Goal: Check status: Check status

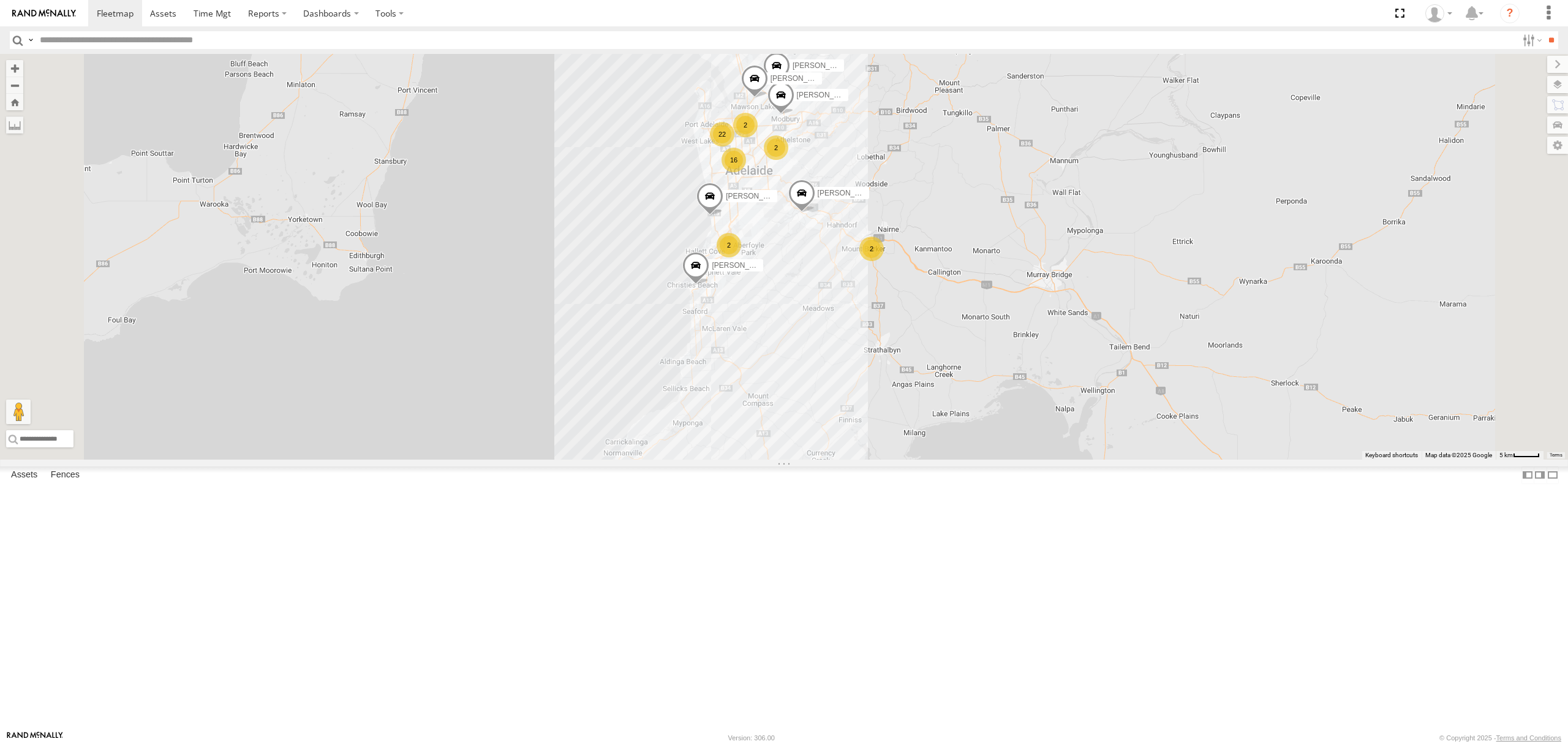
scroll to position [3512, 0]
click at [0, 0] on div "S168CSD - Fridge It Spaceship All Assets" at bounding box center [0, 0] width 0 height 0
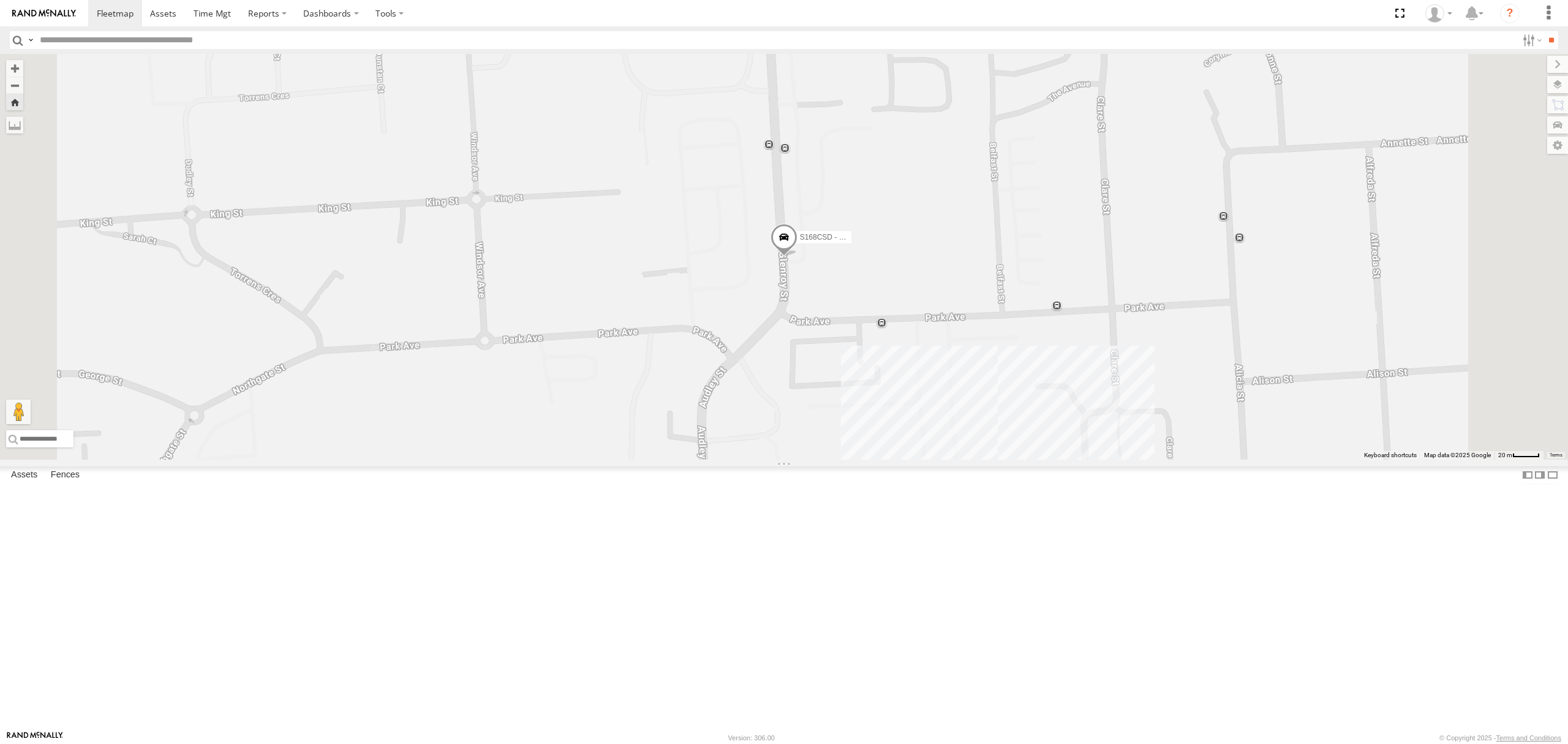
click at [797, 258] on span at bounding box center [784, 241] width 27 height 33
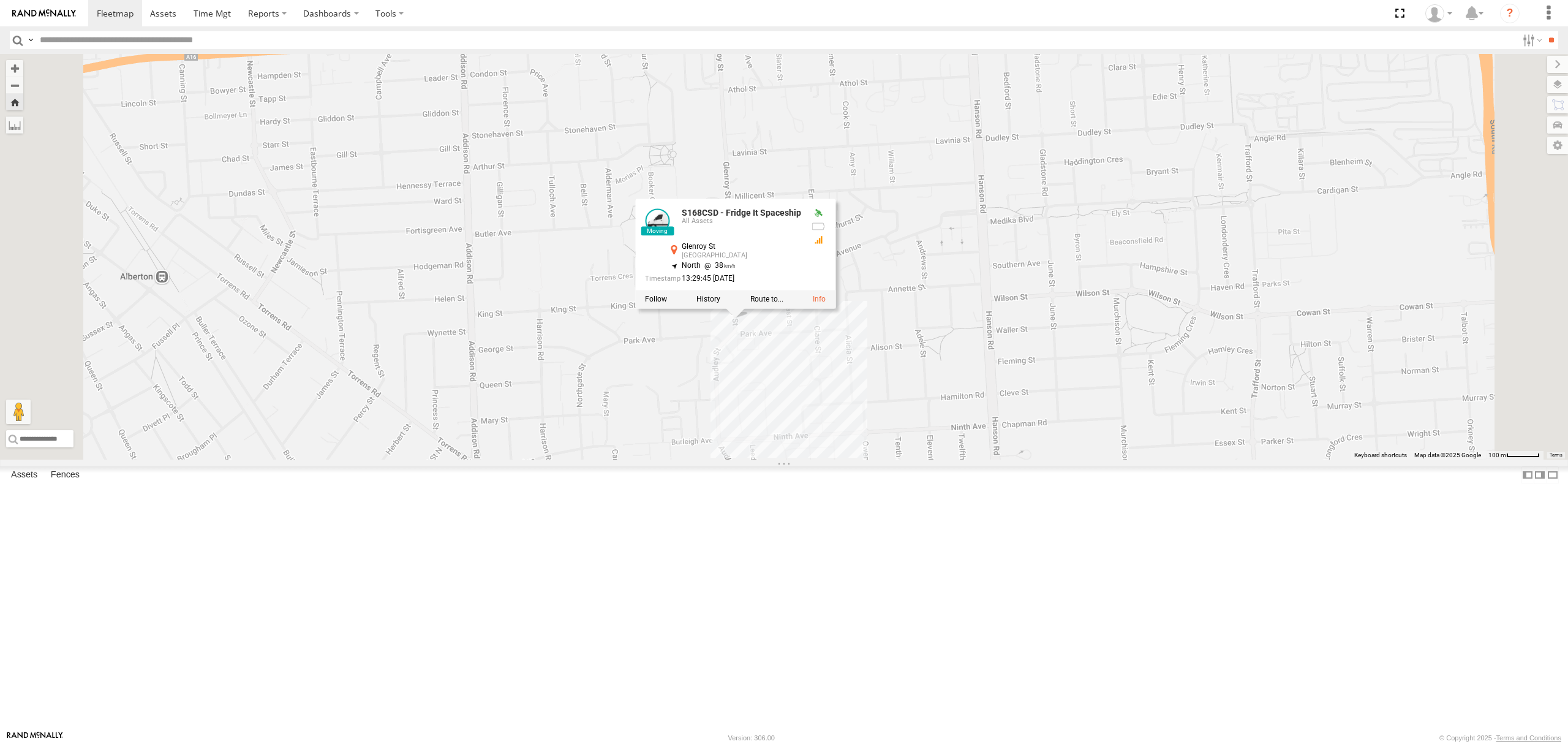
click at [0, 0] on div "S168CSD - Fridge It Spaceship All Assets" at bounding box center [0, 0] width 0 height 0
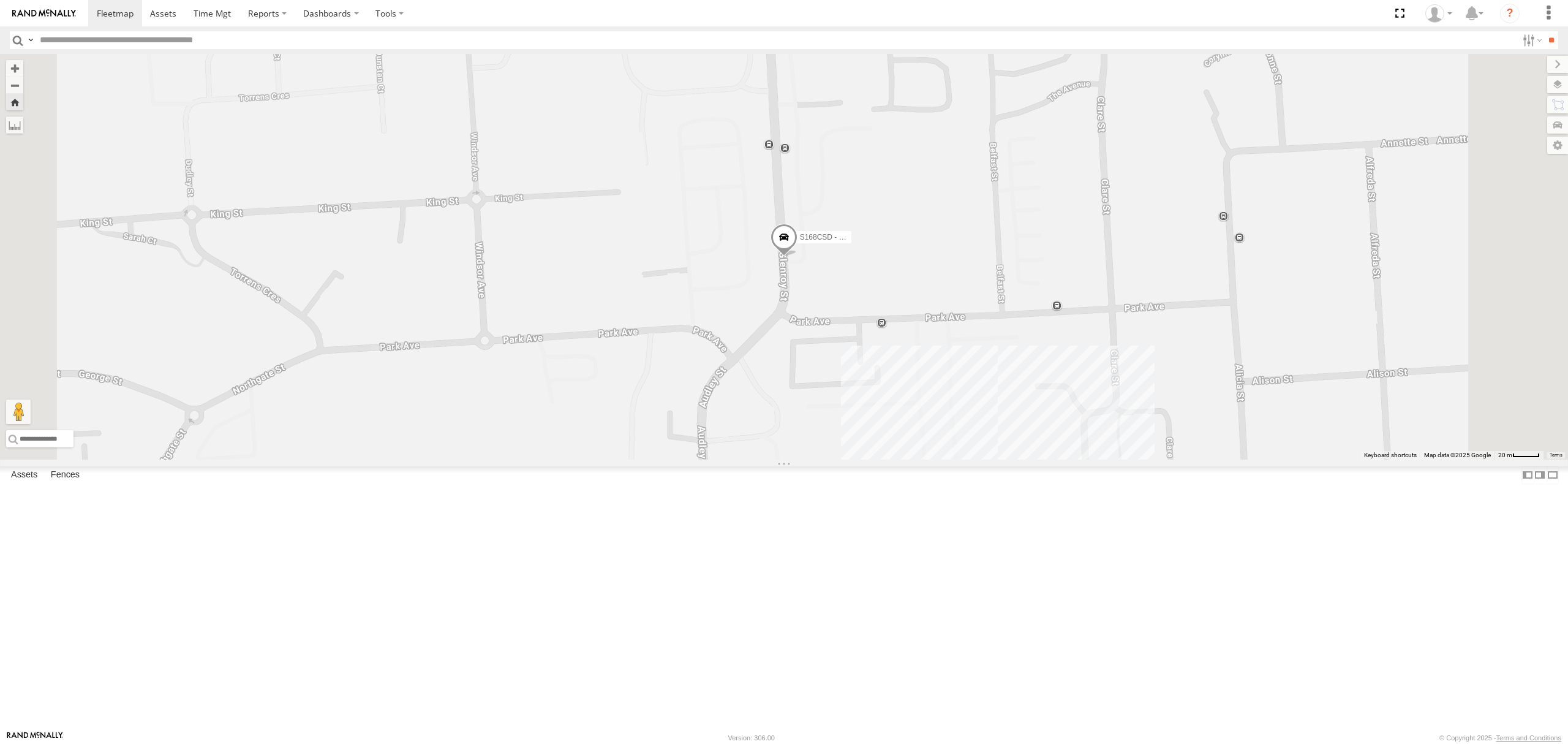
click at [797, 258] on span at bounding box center [784, 241] width 27 height 33
click at [769, 244] on label at bounding box center [757, 238] width 24 height 8
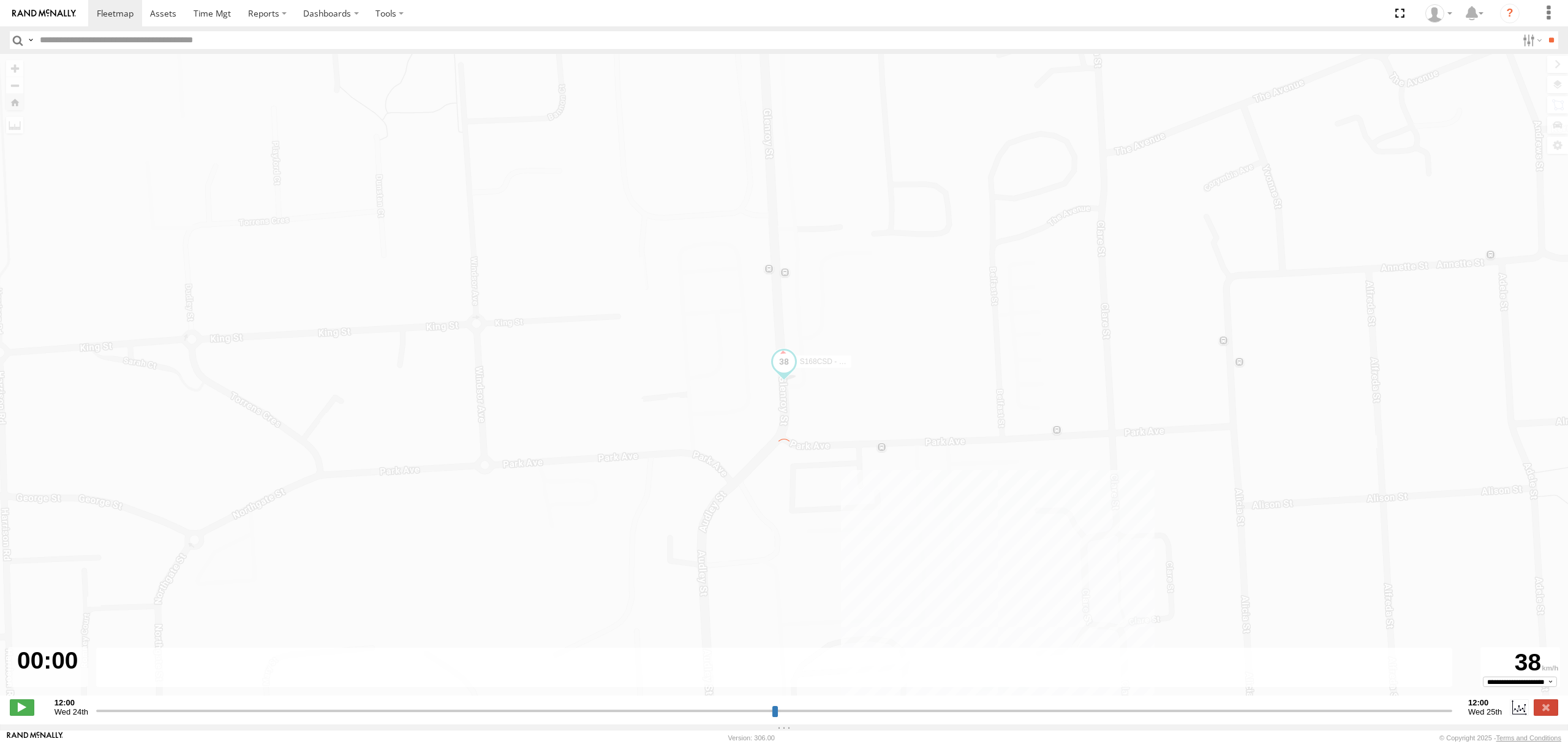
type input "**********"
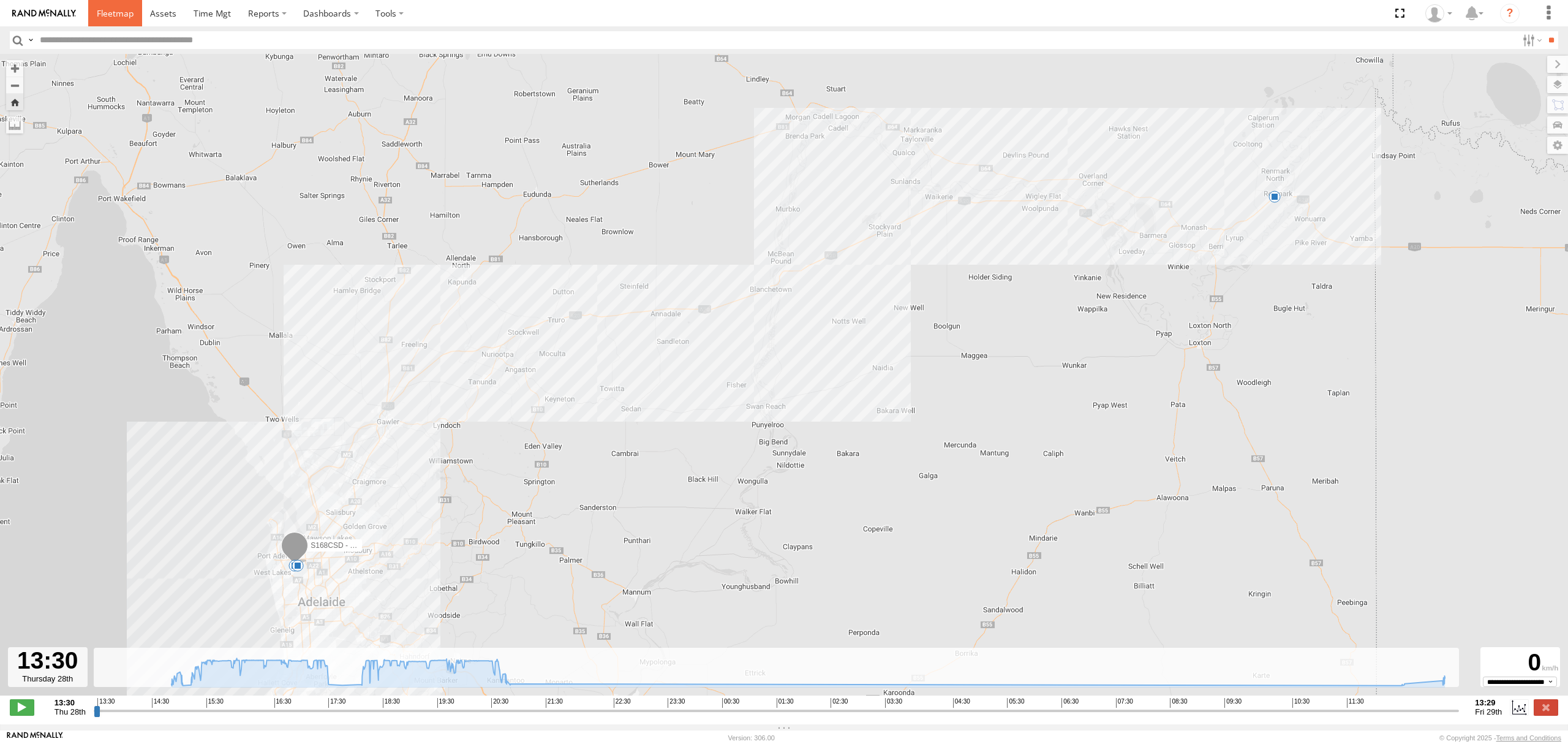
click at [104, 13] on span at bounding box center [115, 13] width 37 height 12
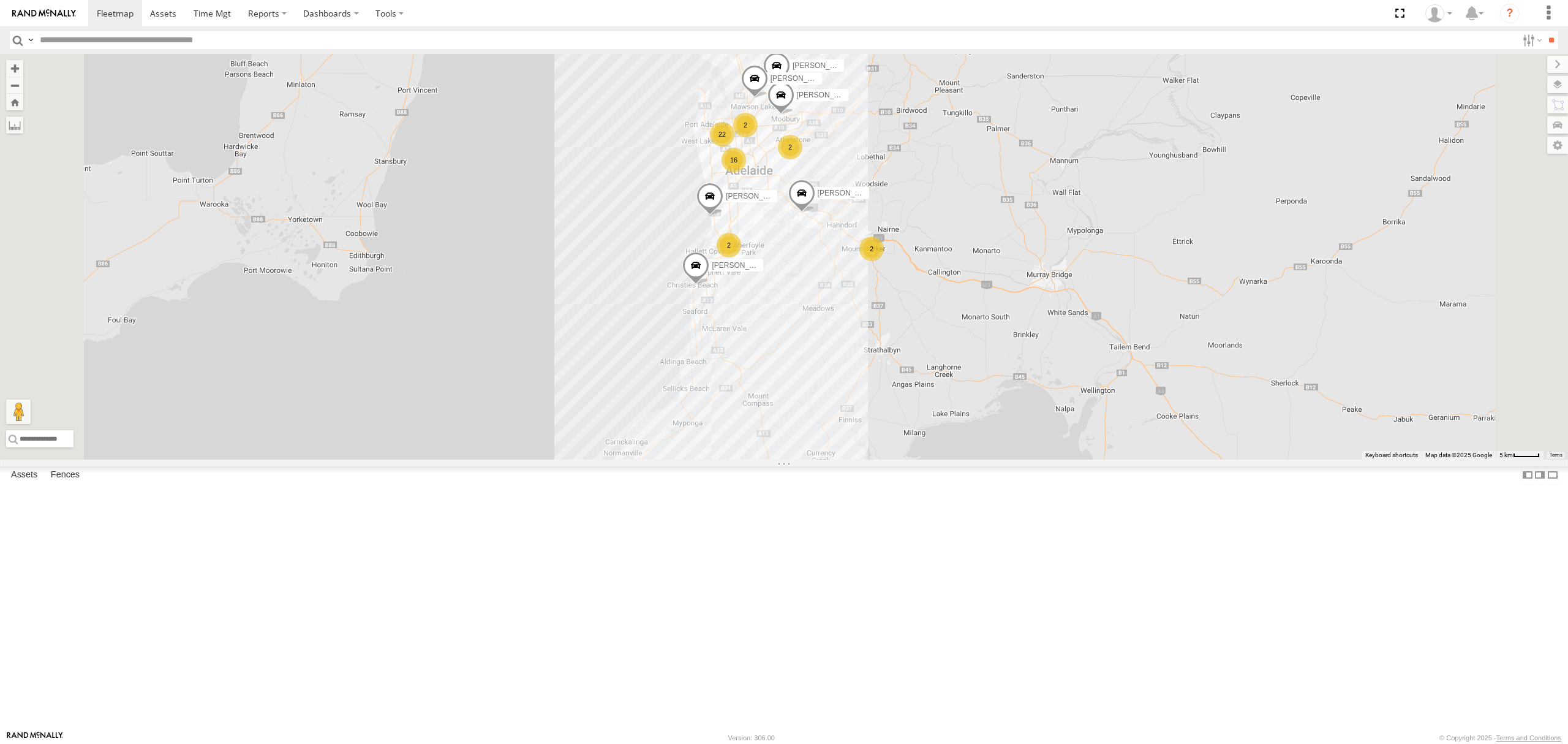
click at [0, 0] on div "SB25LM - (6P HINO) R6" at bounding box center [0, 0] width 0 height 0
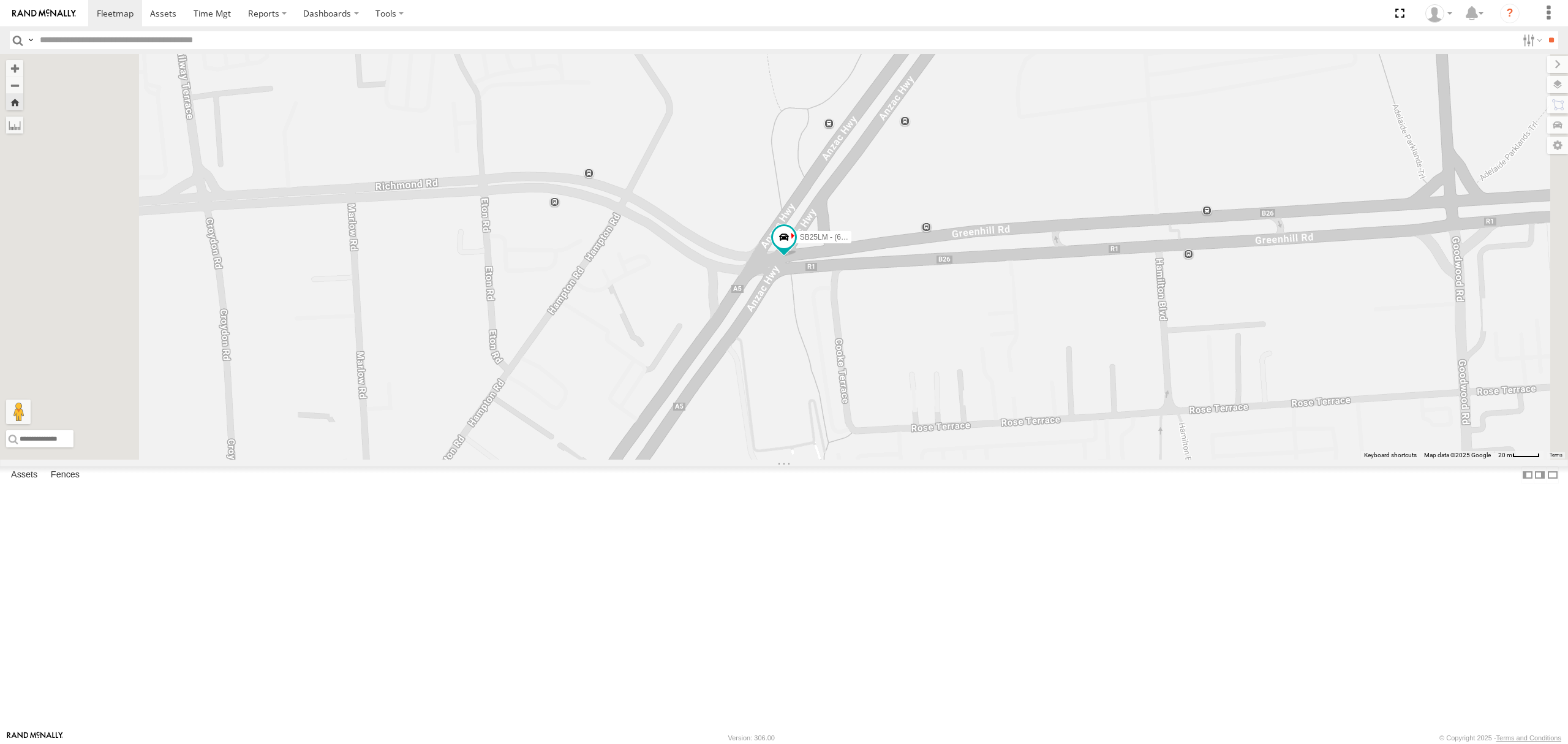
click at [0, 0] on div "All Assets" at bounding box center [0, 0] width 0 height 0
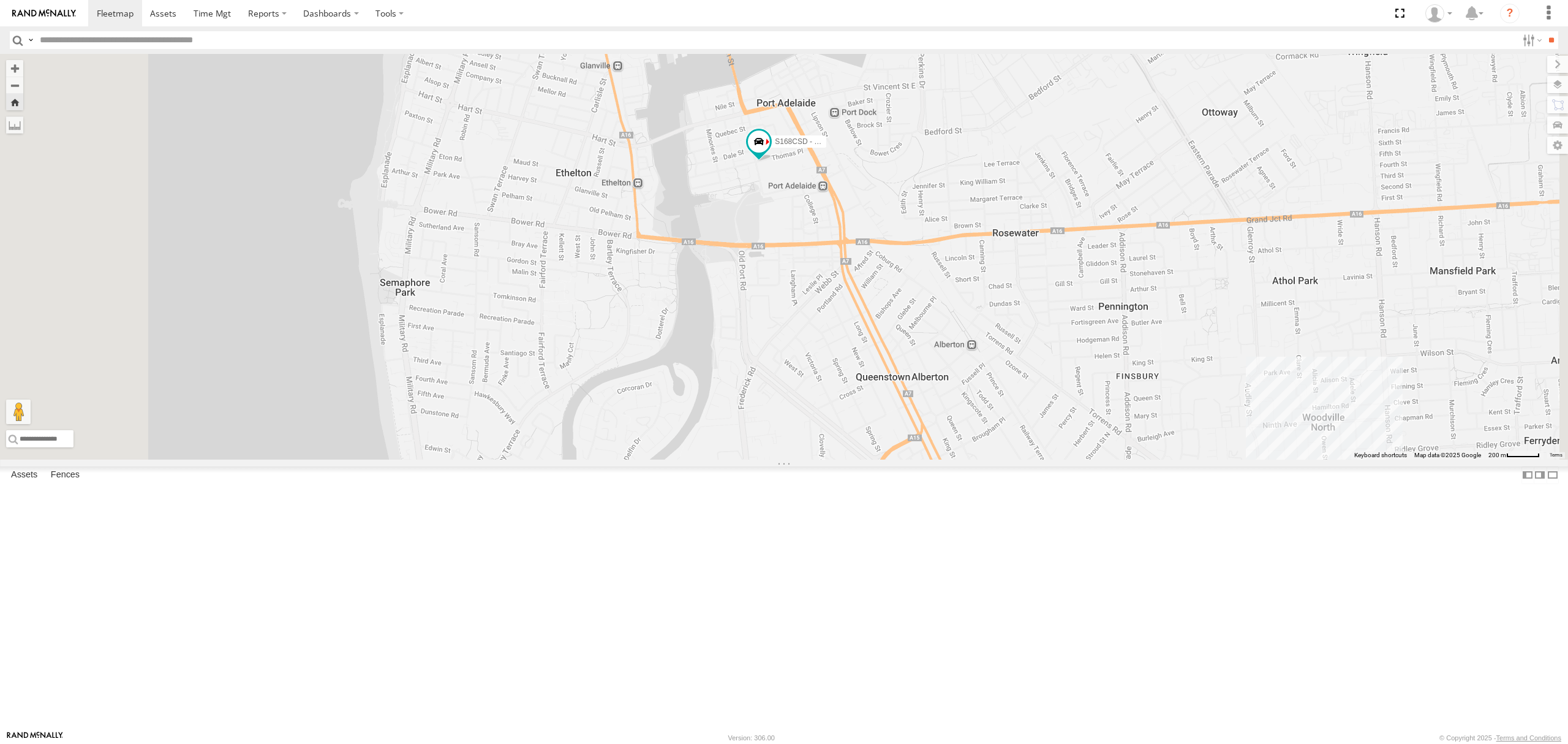
click at [0, 0] on div "All Assets" at bounding box center [0, 0] width 0 height 0
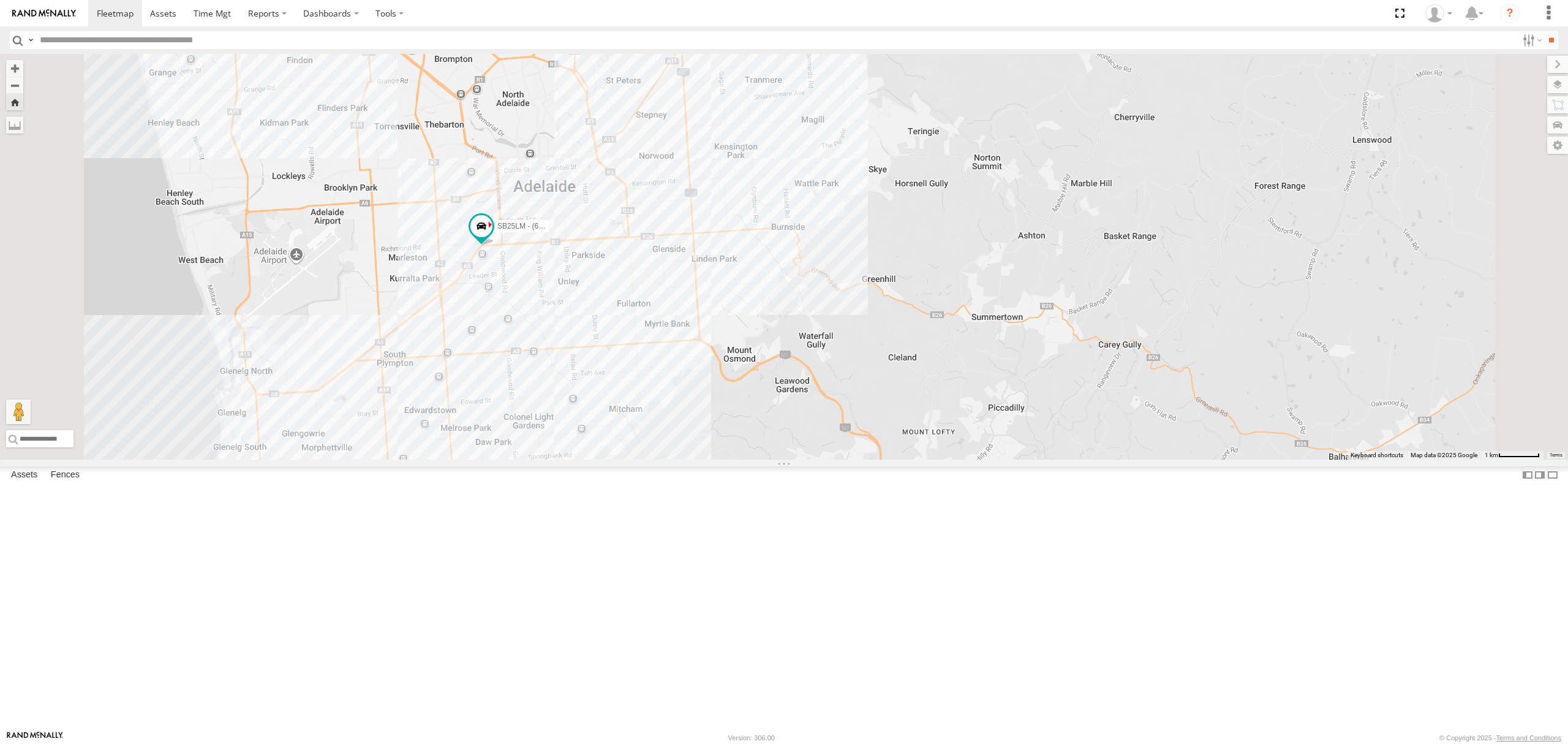
click at [0, 0] on div "S168CSD - Fridge It Spaceship All Assets" at bounding box center [0, 0] width 0 height 0
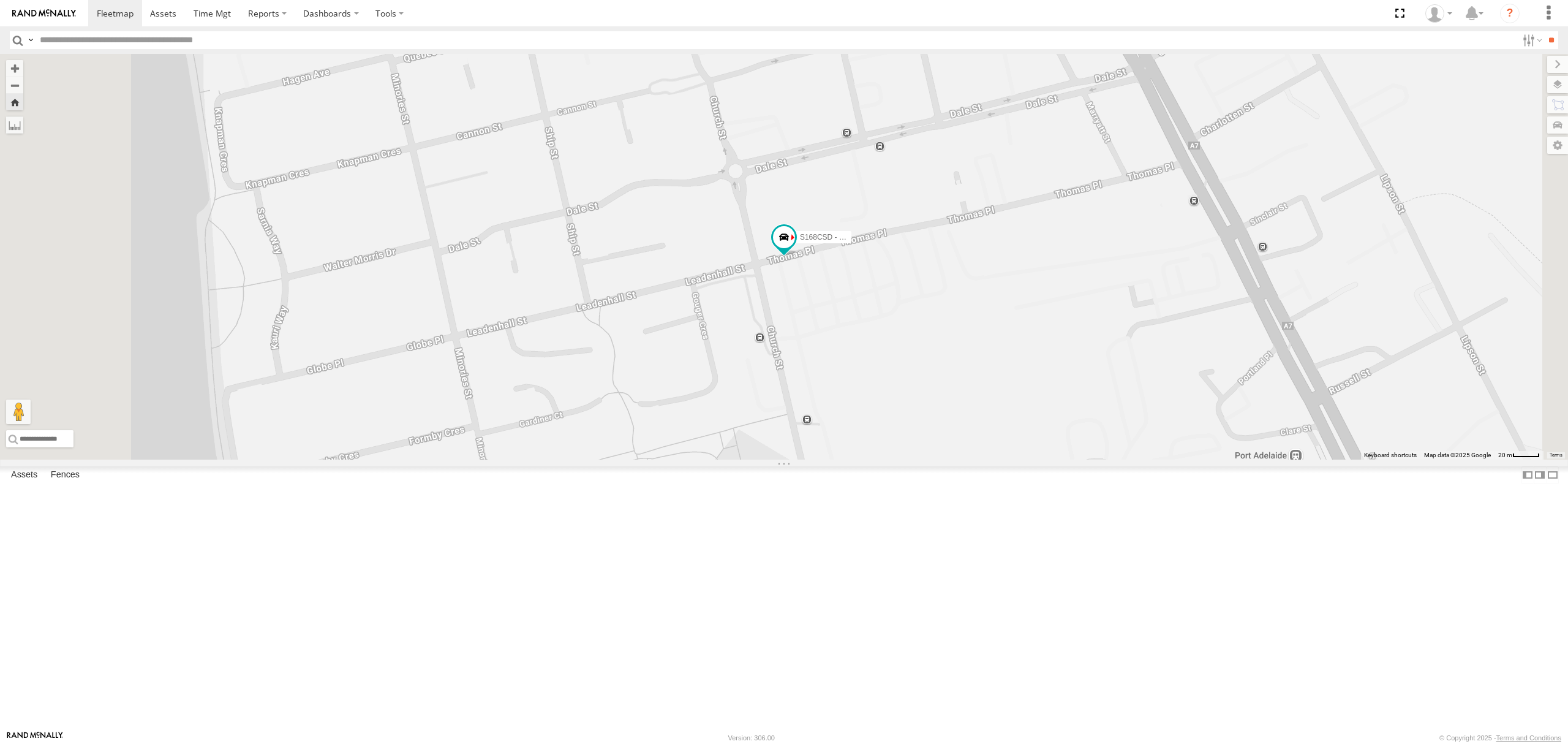
click at [0, 0] on div "All Assets" at bounding box center [0, 0] width 0 height 0
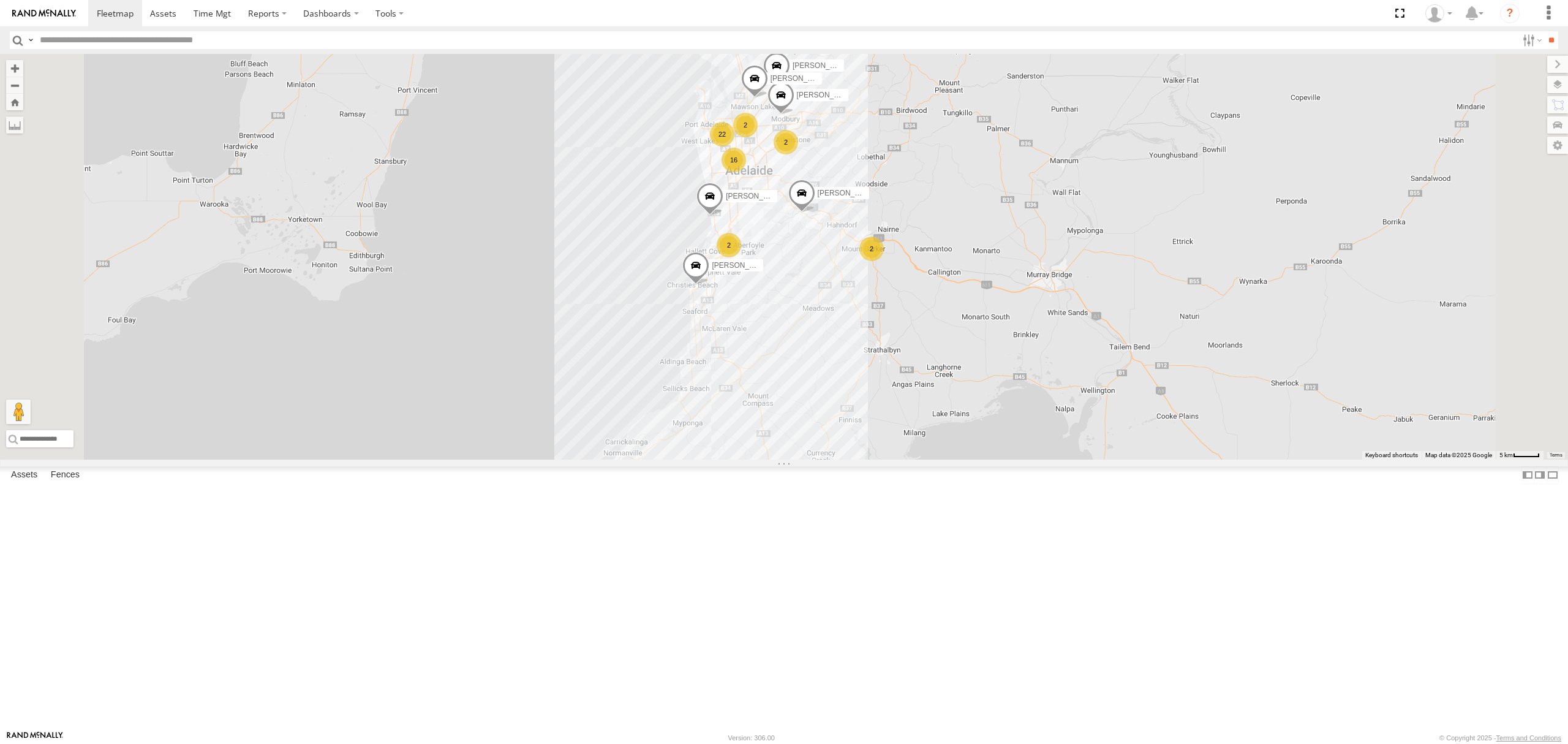
click at [0, 0] on div "All Assets" at bounding box center [0, 0] width 0 height 0
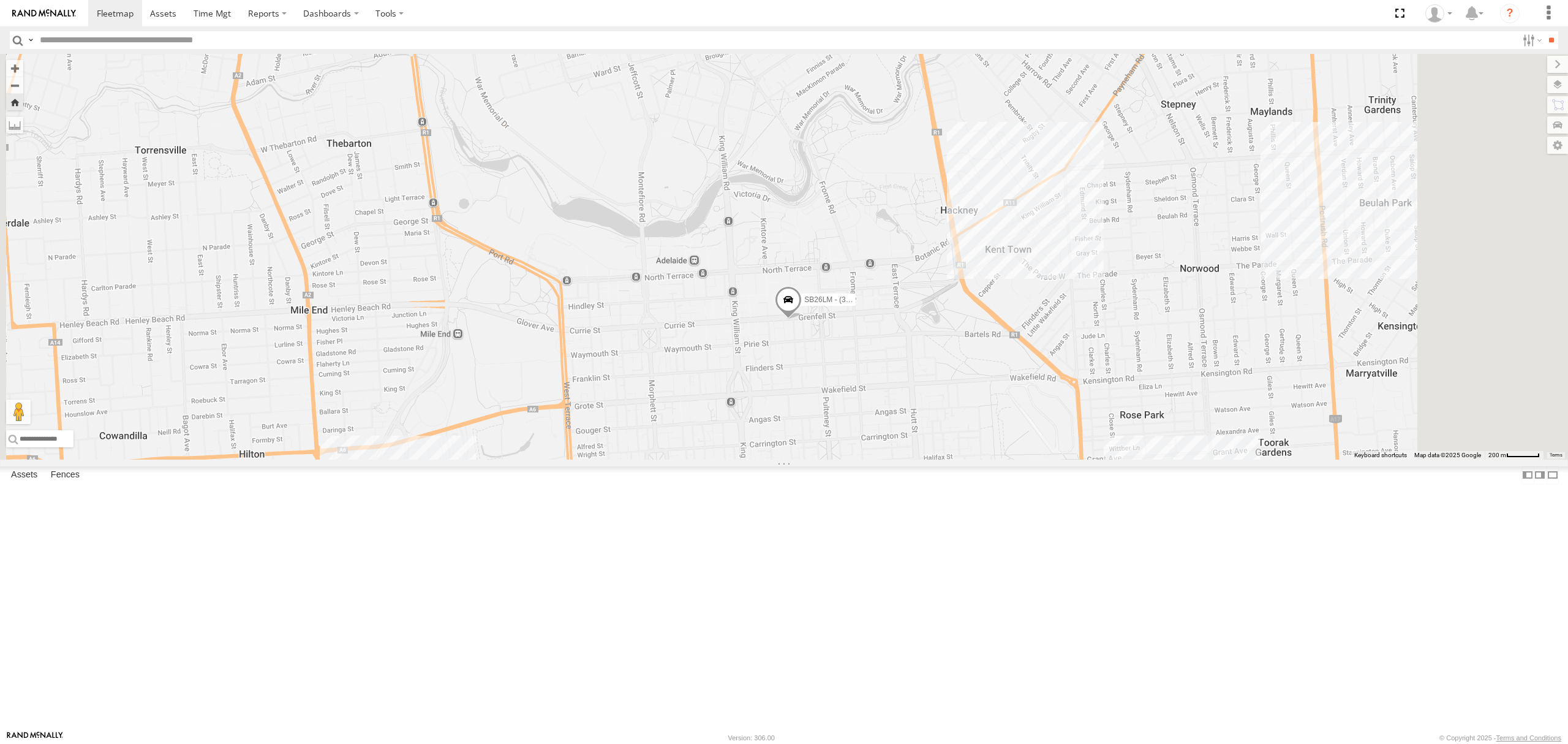
click at [0, 0] on div "SB25LM - (6P HINO) R6 All Assets" at bounding box center [0, 0] width 0 height 0
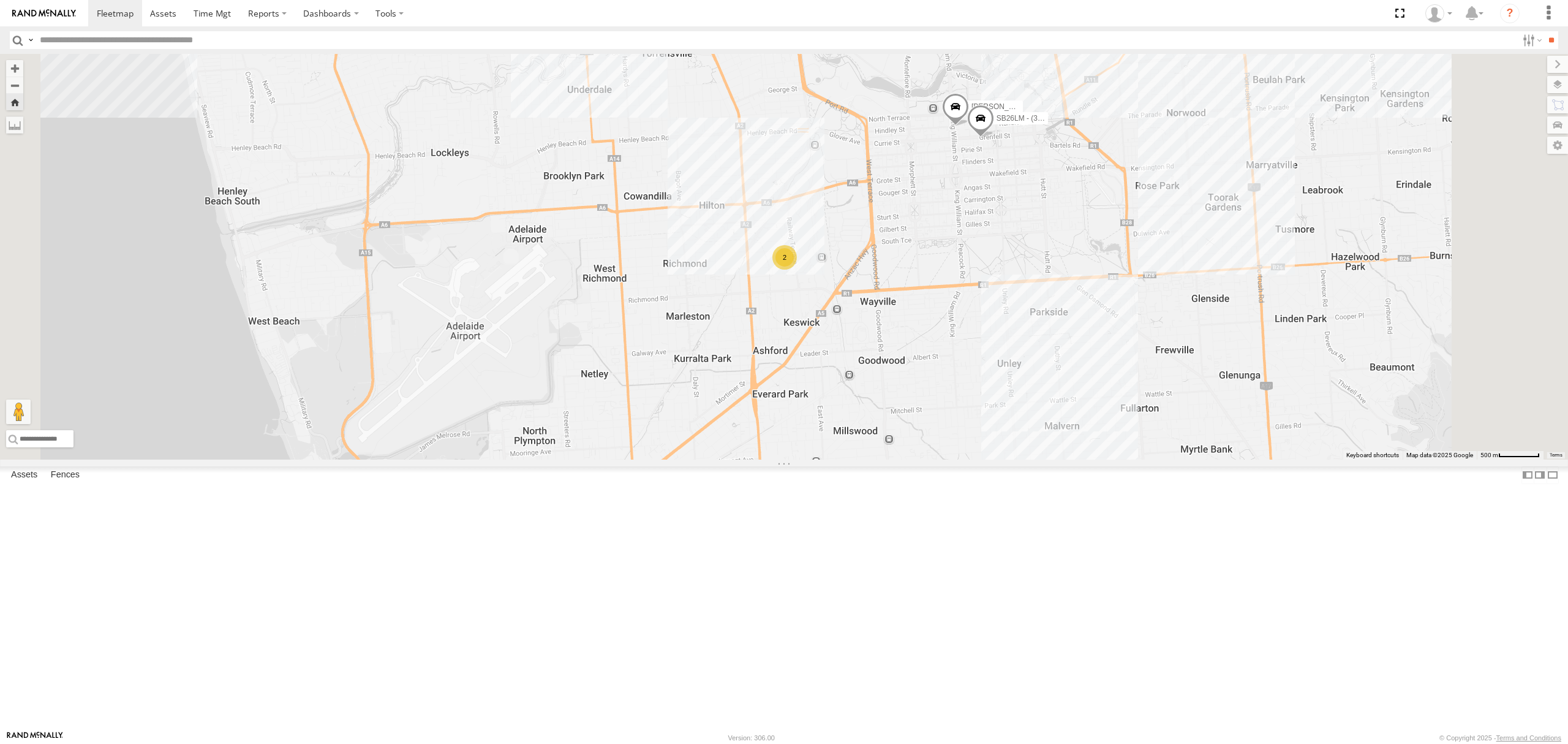
click at [0, 0] on div "SB25LM - (6P HINO) R6" at bounding box center [0, 0] width 0 height 0
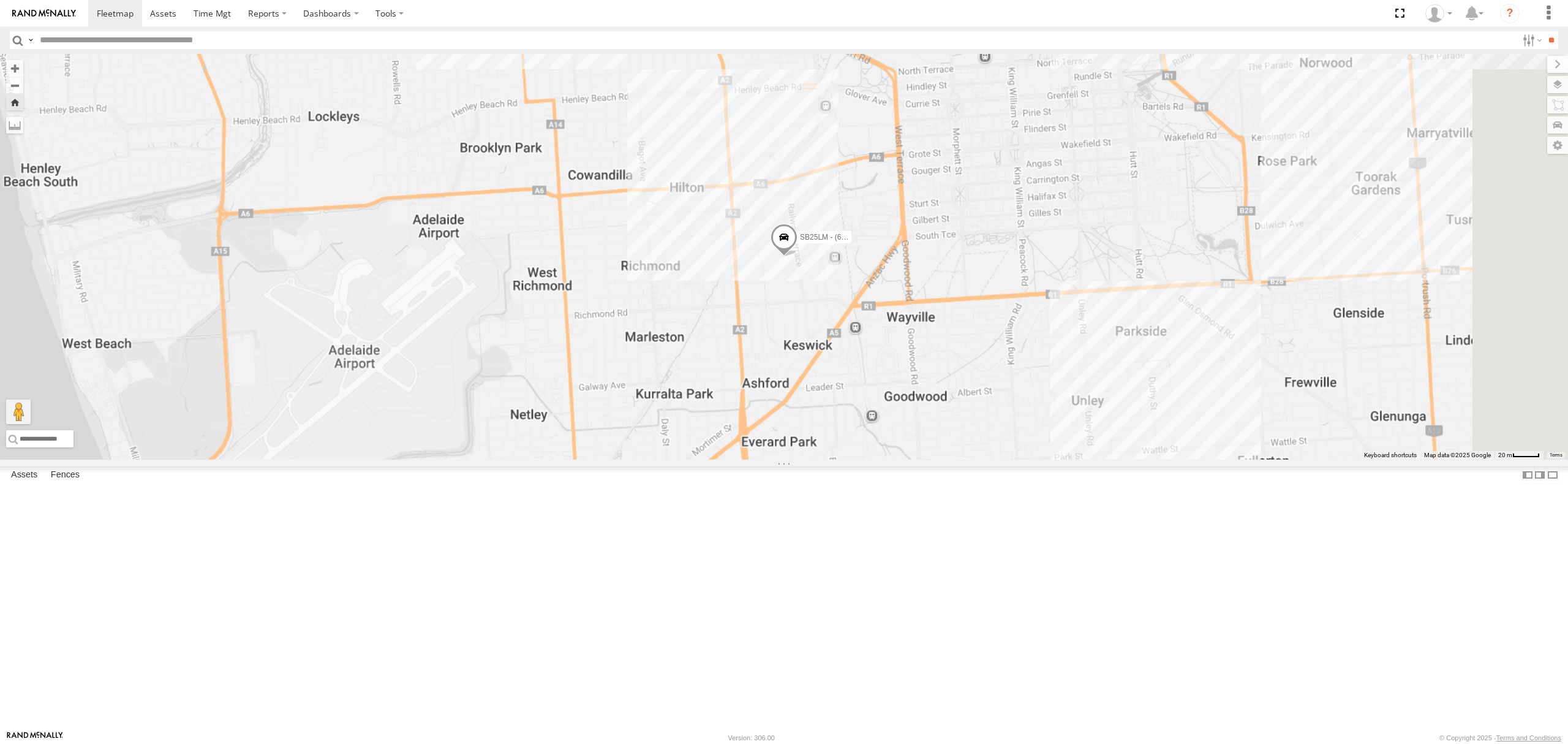
click at [0, 0] on div "All Assets" at bounding box center [0, 0] width 0 height 0
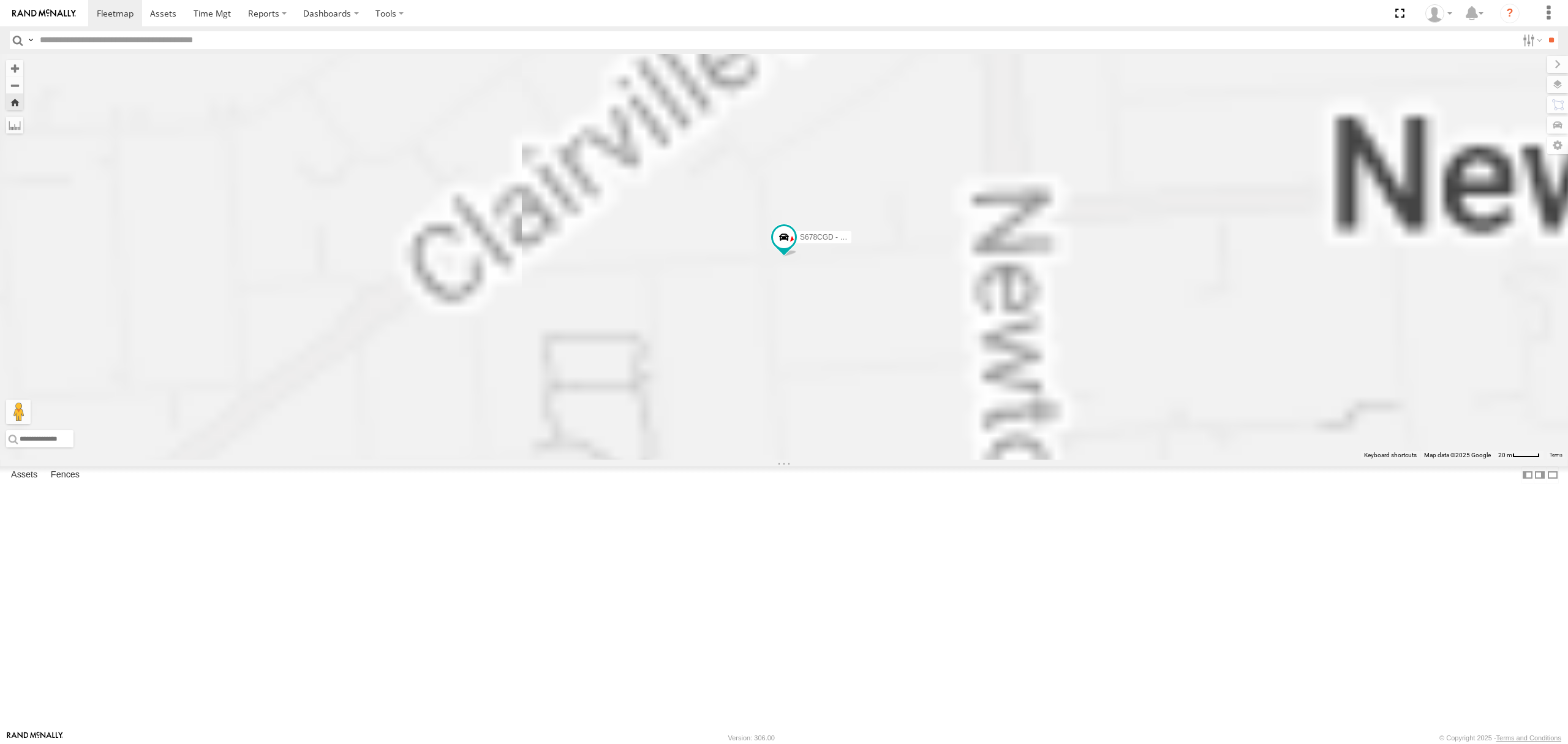
click at [0, 0] on div "SY71FR - (16P TRAILER) PM1" at bounding box center [0, 0] width 0 height 0
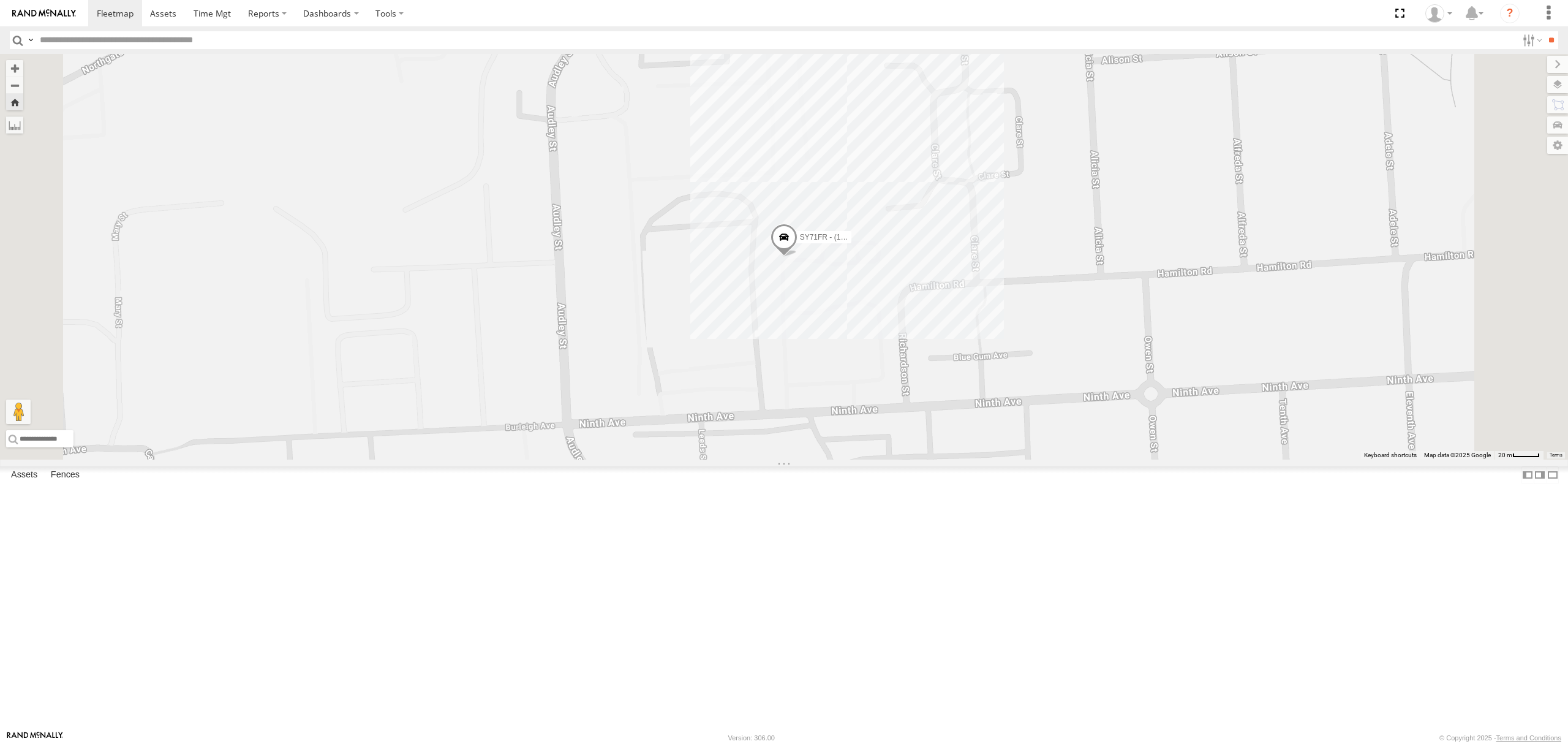
click at [0, 0] on div "S168CSD - Fridge It Spaceship All Assets Depot Fridge it Logistics -34.86176 13…" at bounding box center [0, 0] width 0 height 0
click at [0, 0] on div "S168CSD - Fridge It Spaceship" at bounding box center [0, 0] width 0 height 0
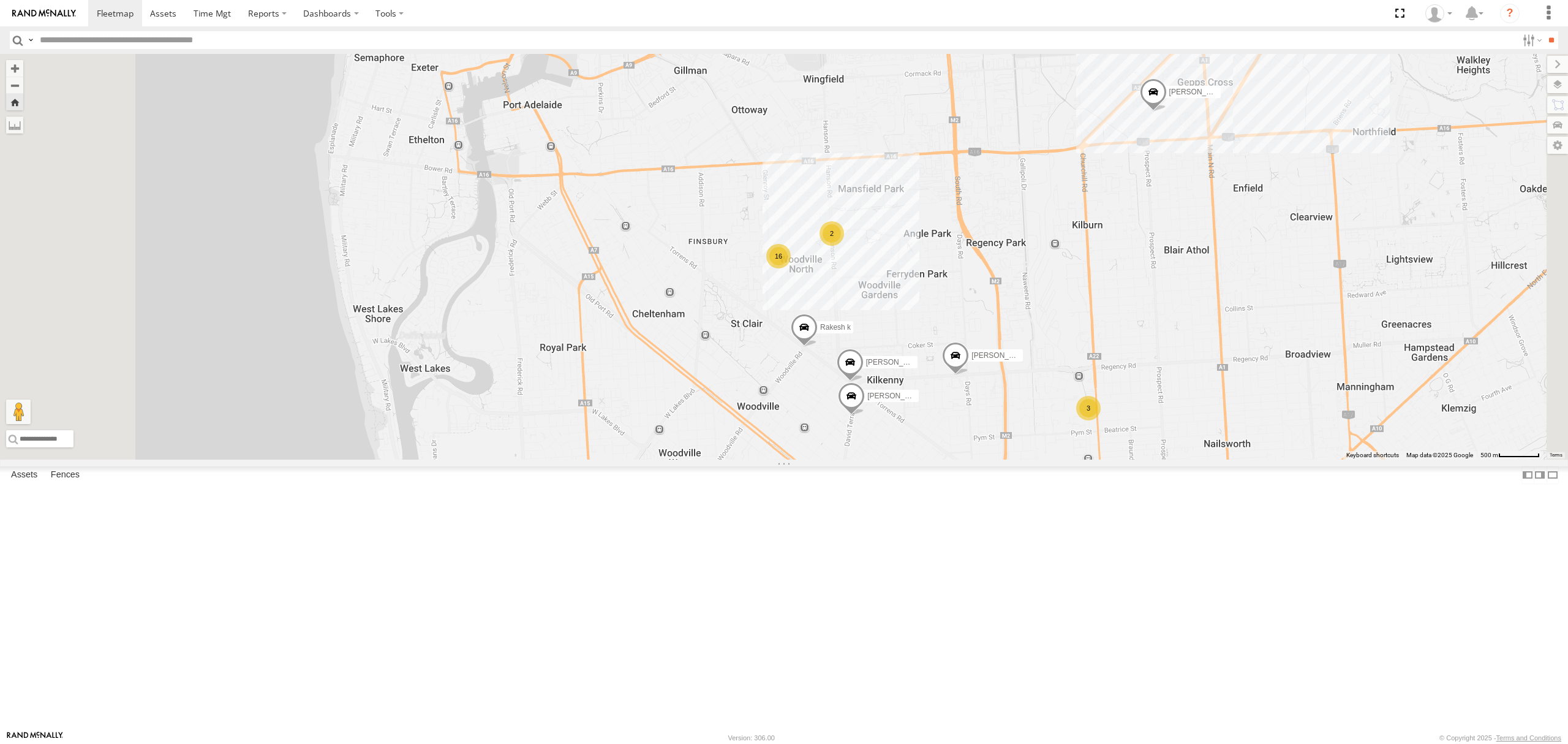
click at [0, 0] on div "S254CLT - [PERSON_NAME]" at bounding box center [0, 0] width 0 height 0
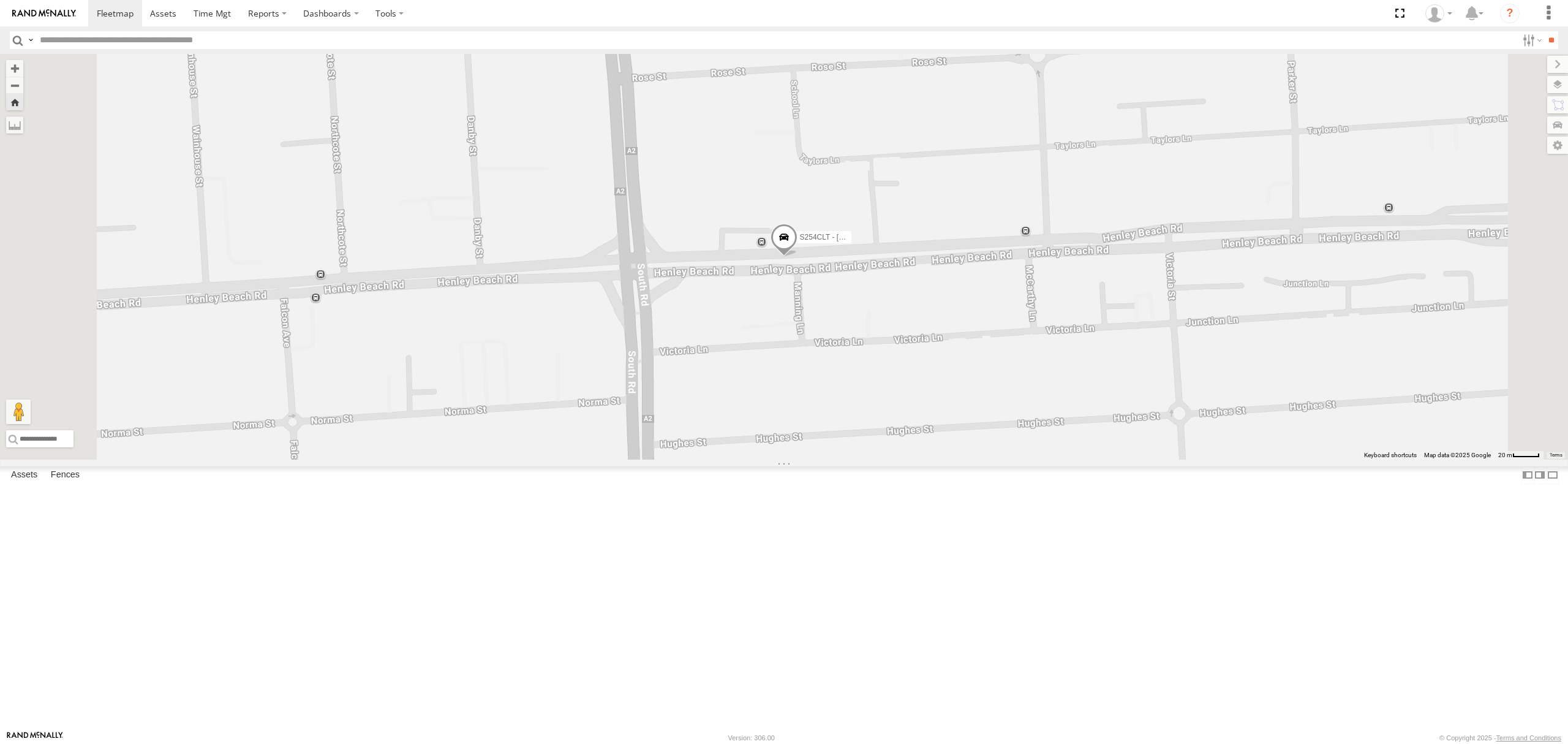
click at [0, 0] on div "SB26LM - (3P HINO) R7 All Assets" at bounding box center [0, 0] width 0 height 0
